Goal: Find specific page/section: Find specific page/section

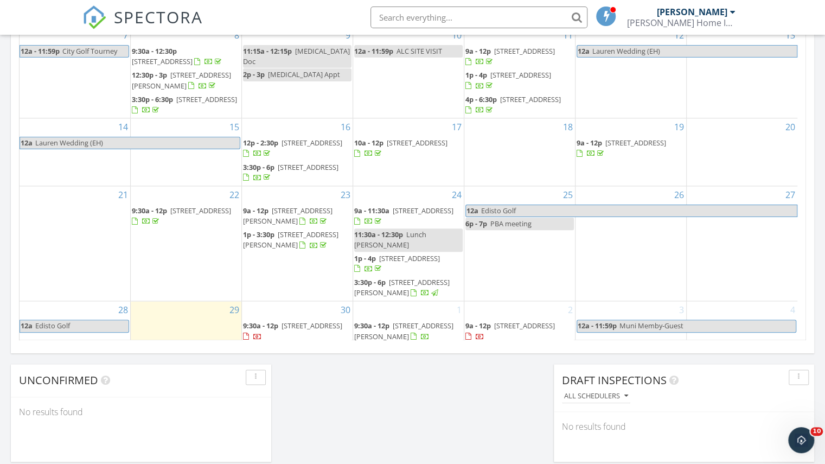
scroll to position [1003, 841]
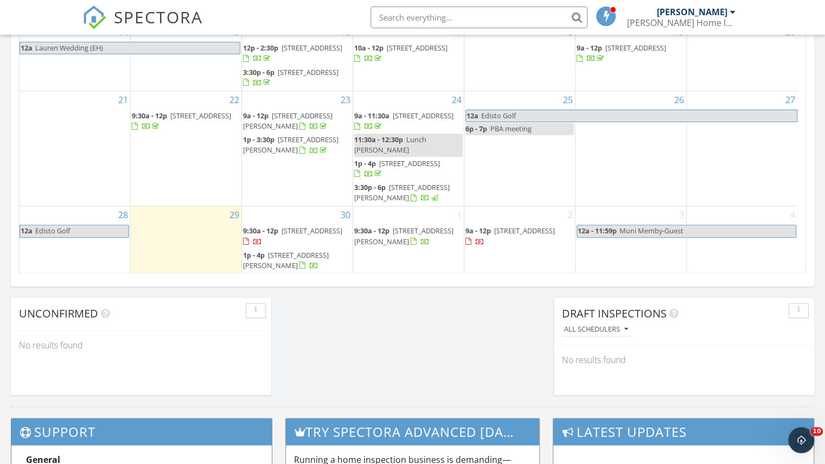
scroll to position [37, 0]
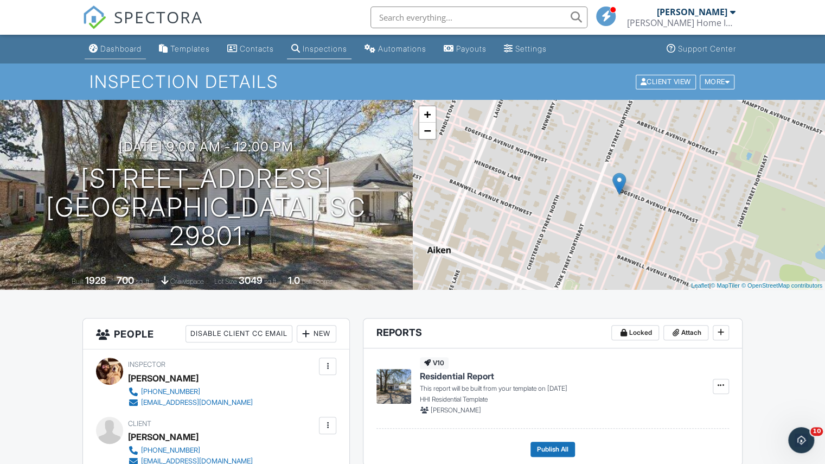
click at [138, 52] on div "Dashboard" at bounding box center [120, 48] width 41 height 9
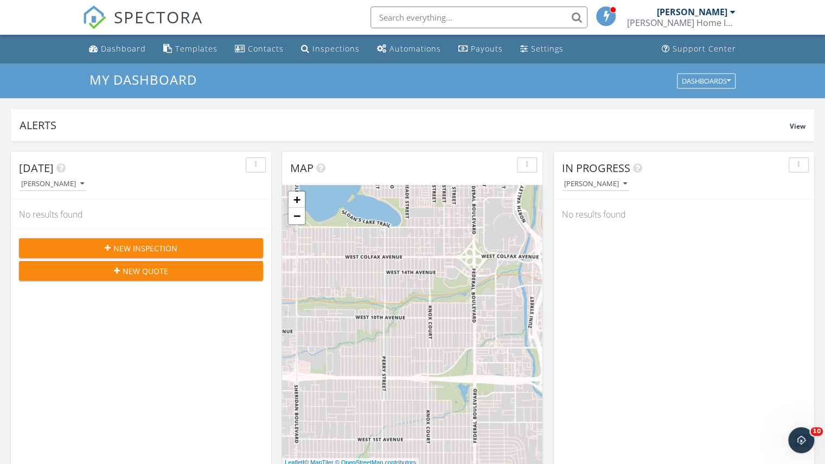
click at [726, 18] on div "[PERSON_NAME] Home Inspections" at bounding box center [681, 22] width 108 height 11
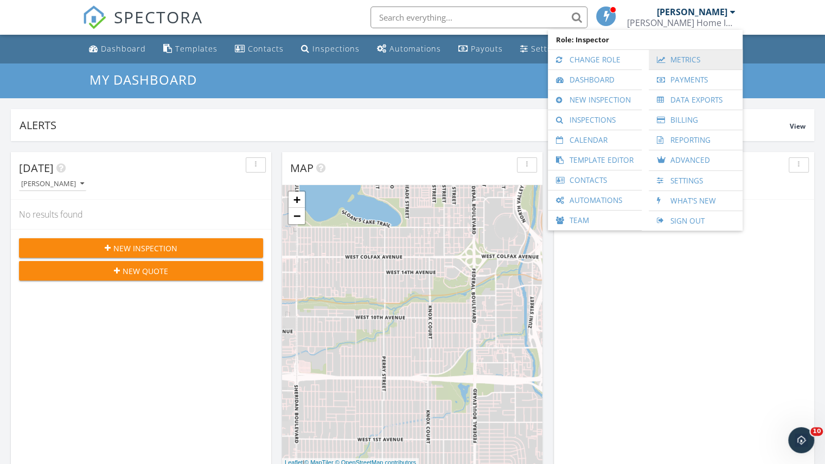
click at [676, 61] on link "Metrics" at bounding box center [695, 60] width 83 height 20
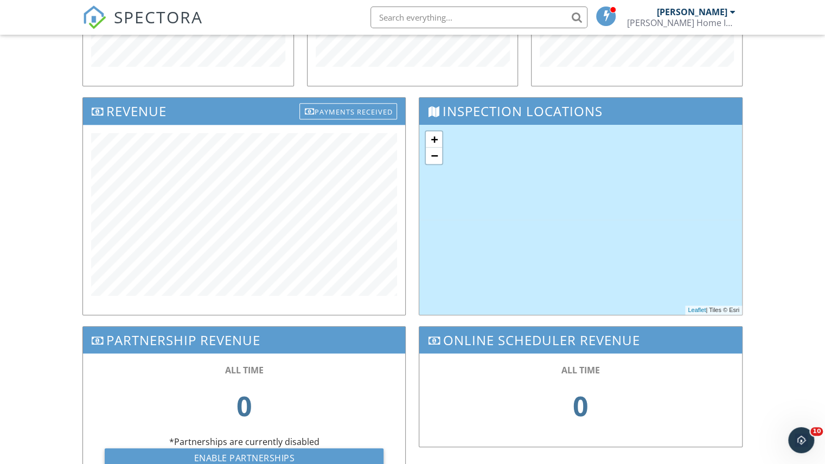
scroll to position [294, 0]
